Goal: Communication & Community: Ask a question

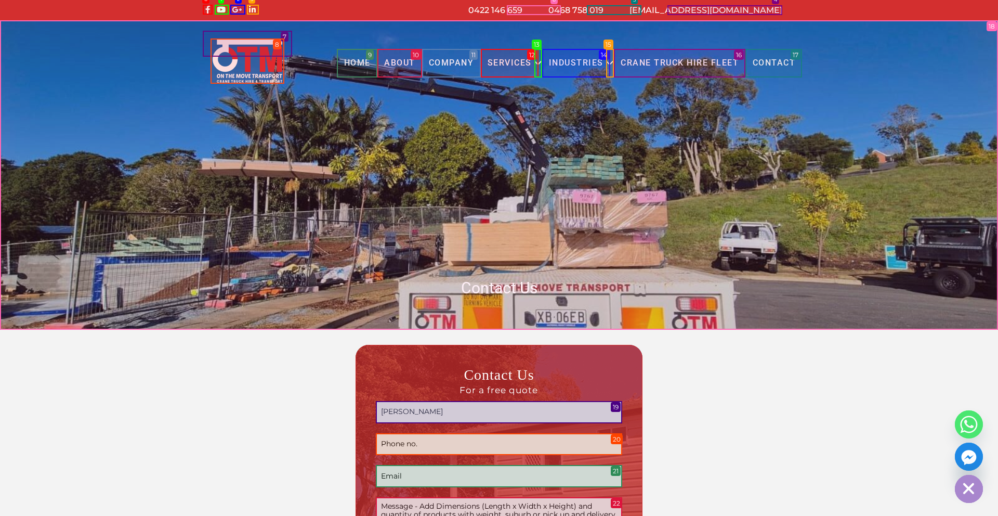
type input "[PERSON_NAME]"
type input "61 370 365 180"
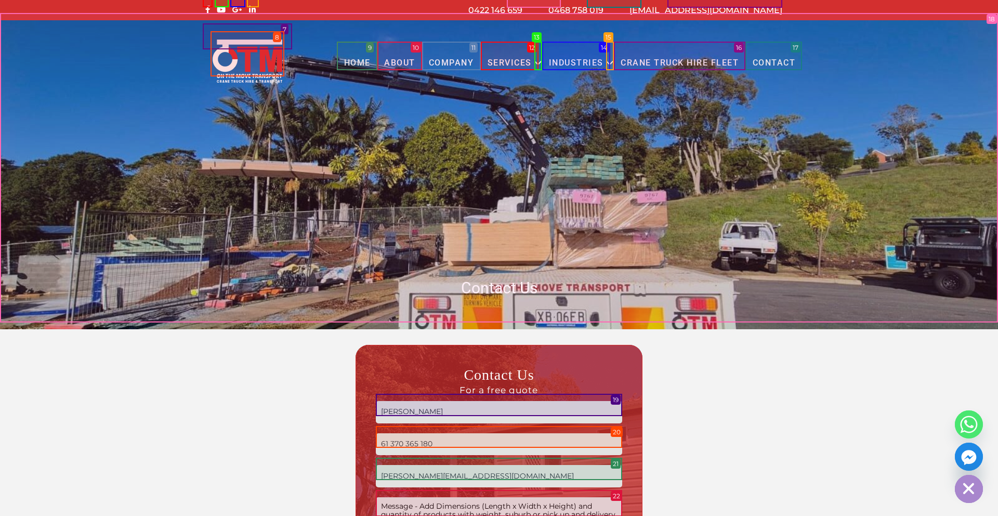
scroll to position [7, 0]
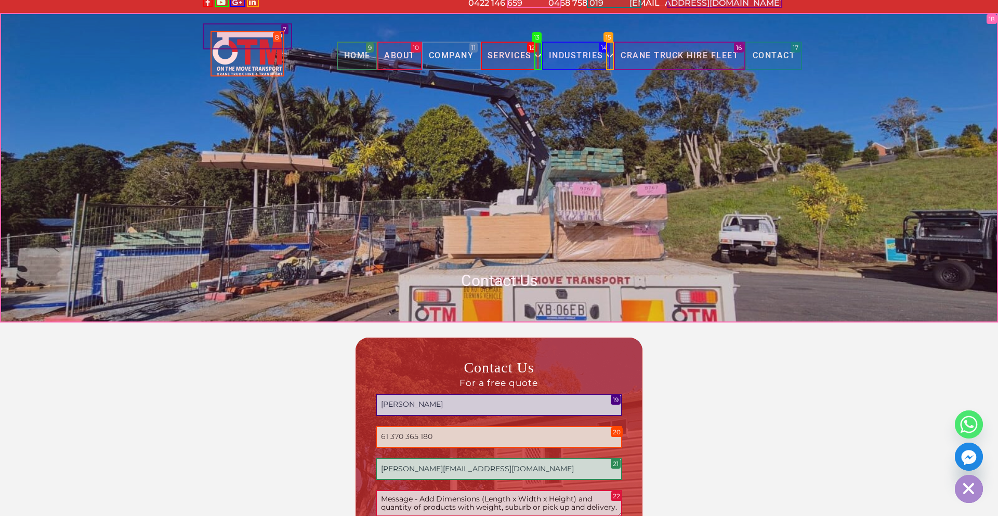
type input "[PERSON_NAME][EMAIL_ADDRESS][DOMAIN_NAME]"
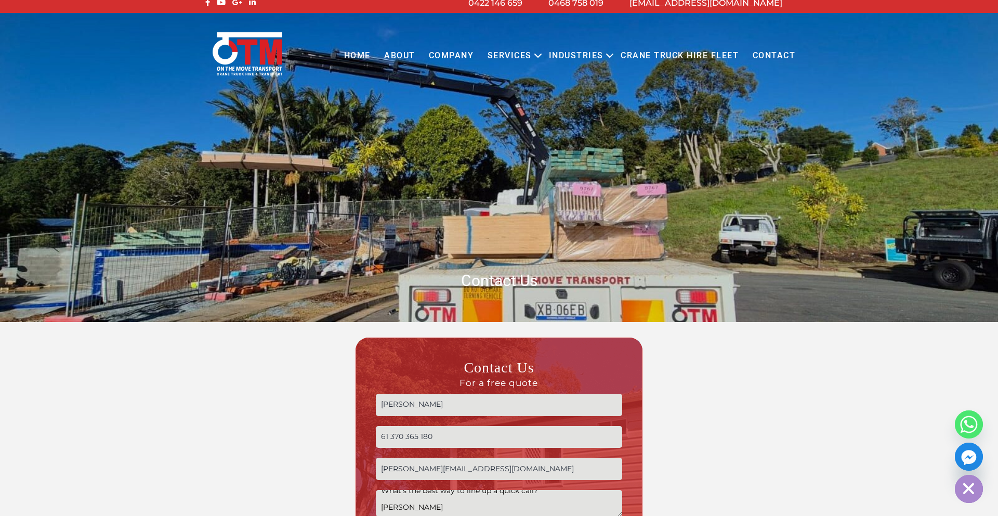
scroll to position [303, 0]
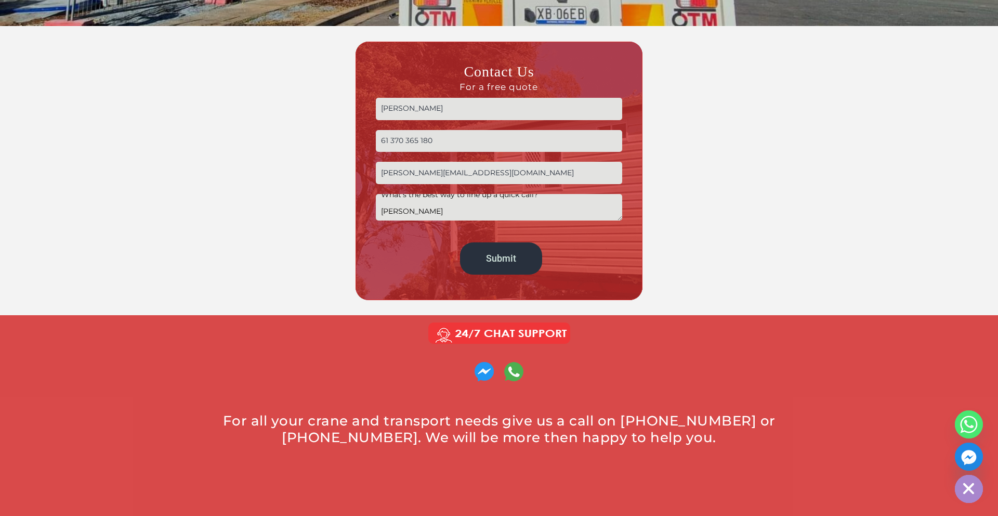
type textarea "Hi there, I came across your transport services for construction companies and …"
click at [501, 258] on input "Submit" at bounding box center [501, 258] width 83 height 32
